Goal: Information Seeking & Learning: Learn about a topic

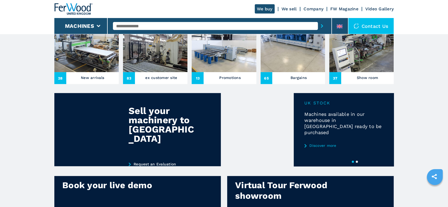
scroll to position [210, 0]
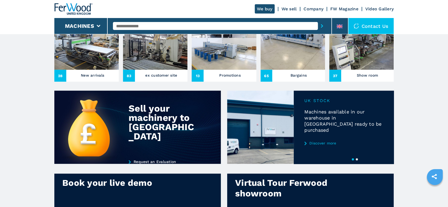
click at [331, 141] on link "Discover more" at bounding box center [344, 143] width 79 height 4
click at [322, 133] on div at bounding box center [310, 127] width 167 height 73
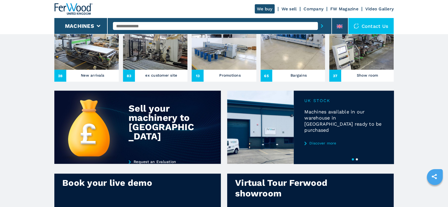
click at [319, 141] on link "Discover more" at bounding box center [344, 143] width 79 height 4
click at [318, 133] on div at bounding box center [310, 127] width 167 height 73
click at [316, 141] on link "Discover more" at bounding box center [344, 143] width 79 height 4
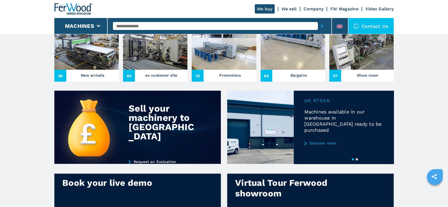
click at [316, 141] on link "Discover more" at bounding box center [344, 143] width 79 height 4
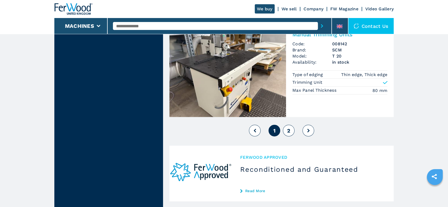
scroll to position [1279, 0]
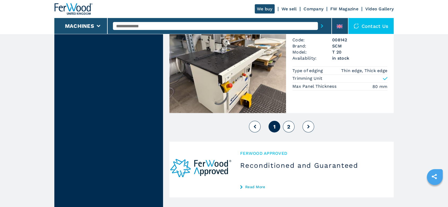
click at [289, 130] on span "2" at bounding box center [288, 127] width 3 height 6
click at [287, 133] on button "2" at bounding box center [289, 127] width 12 height 12
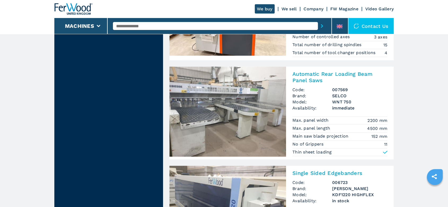
click at [335, 76] on h3 "Automatic Rear Loading Beam Panel Saws" at bounding box center [340, 77] width 95 height 13
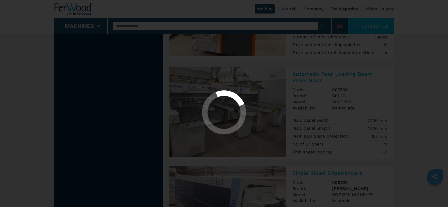
click at [335, 76] on div at bounding box center [224, 103] width 448 height 207
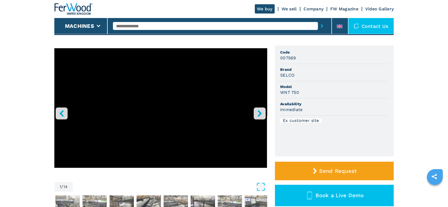
scroll to position [37, 0]
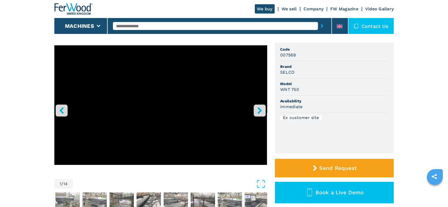
click at [259, 109] on icon "right-button" at bounding box center [260, 110] width 4 height 7
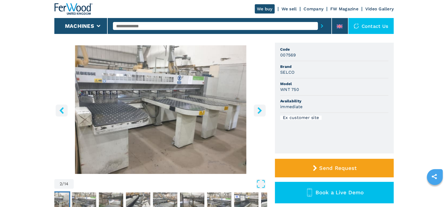
click at [259, 109] on icon "right-button" at bounding box center [260, 110] width 4 height 7
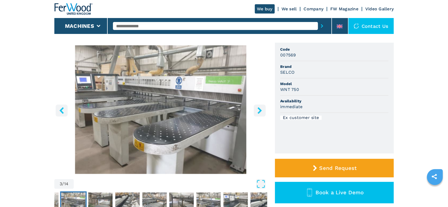
click at [259, 109] on icon "right-button" at bounding box center [260, 110] width 4 height 7
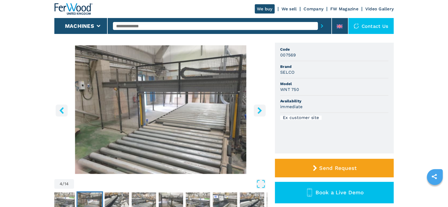
click at [259, 109] on icon "right-button" at bounding box center [260, 110] width 4 height 7
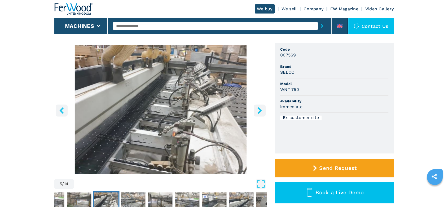
click at [259, 109] on icon "right-button" at bounding box center [260, 110] width 4 height 7
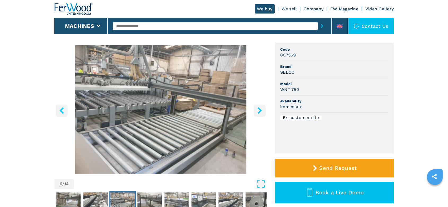
click at [259, 109] on icon "right-button" at bounding box center [260, 110] width 4 height 7
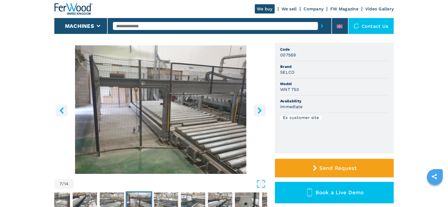
click at [259, 109] on icon "right-button" at bounding box center [260, 110] width 4 height 7
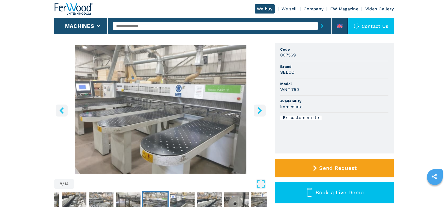
click at [259, 109] on icon "right-button" at bounding box center [260, 110] width 4 height 7
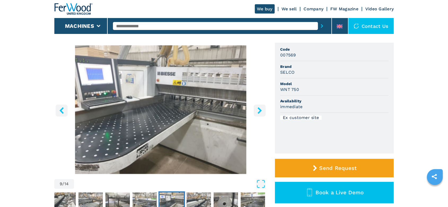
click at [259, 109] on icon "right-button" at bounding box center [260, 110] width 4 height 7
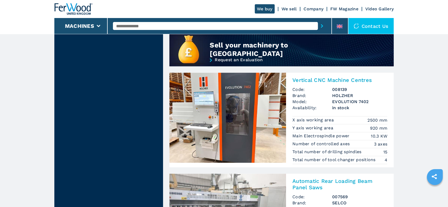
scroll to position [479, 0]
